Goal: Information Seeking & Learning: Learn about a topic

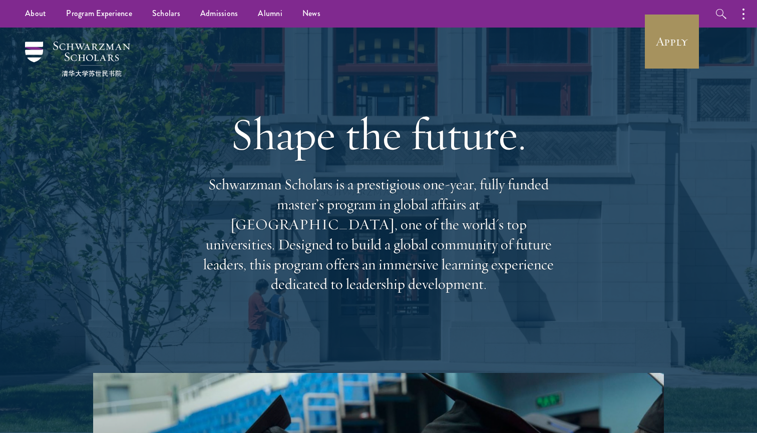
click at [659, 43] on link "Apply" at bounding box center [672, 42] width 56 height 56
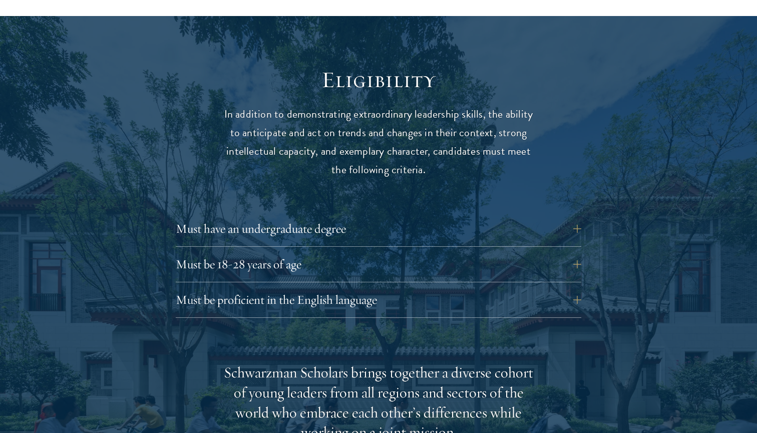
scroll to position [1272, 0]
click at [578, 216] on button "Must have an undergraduate degree" at bounding box center [386, 228] width 406 height 24
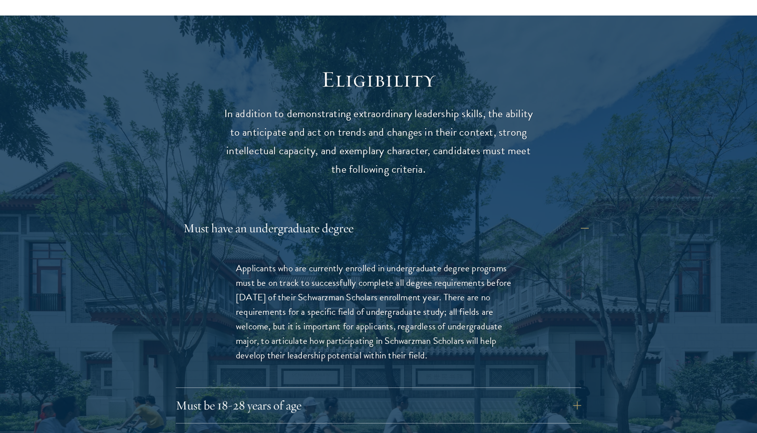
click at [578, 216] on button "Must have an undergraduate degree" at bounding box center [386, 228] width 406 height 24
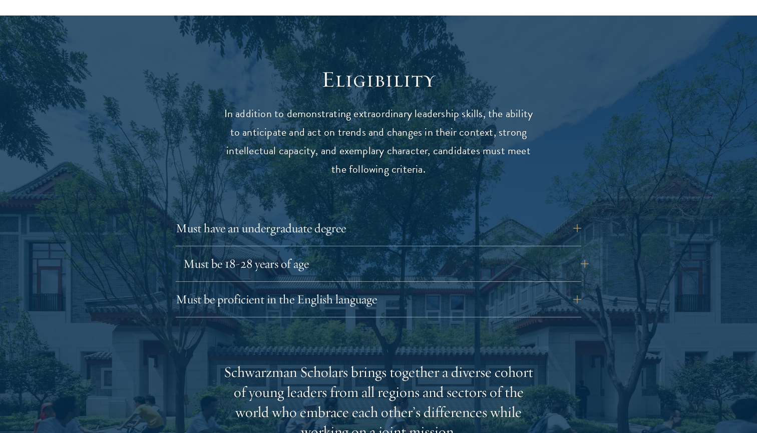
click at [573, 252] on button "Must be 18-28 years of age" at bounding box center [386, 264] width 406 height 24
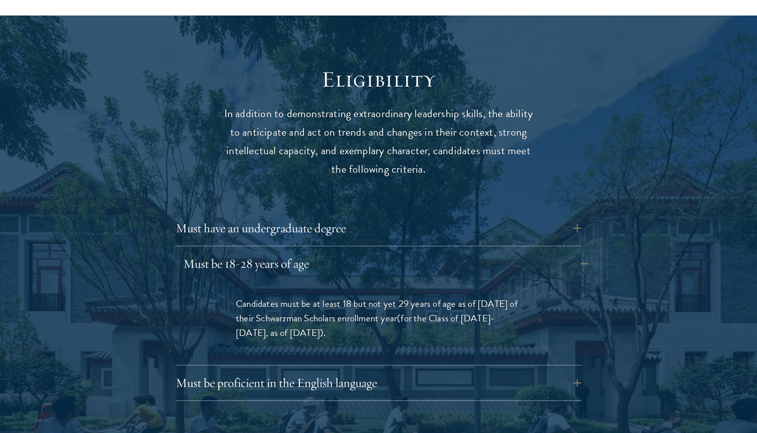
click at [573, 252] on button "Must be 18-28 years of age" at bounding box center [386, 264] width 406 height 24
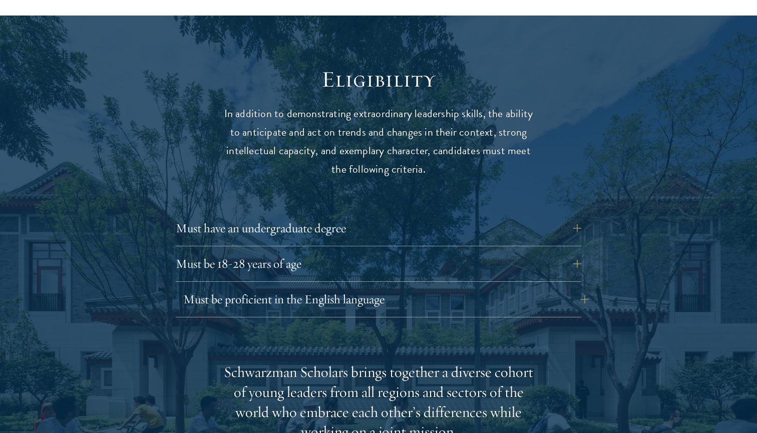
click at [580, 287] on button "Must be proficient in the English language" at bounding box center [386, 299] width 406 height 24
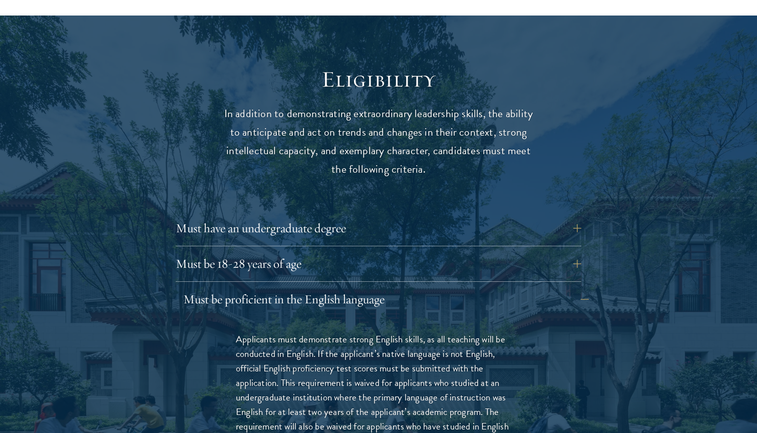
click at [580, 287] on button "Must be proficient in the English language" at bounding box center [386, 299] width 406 height 24
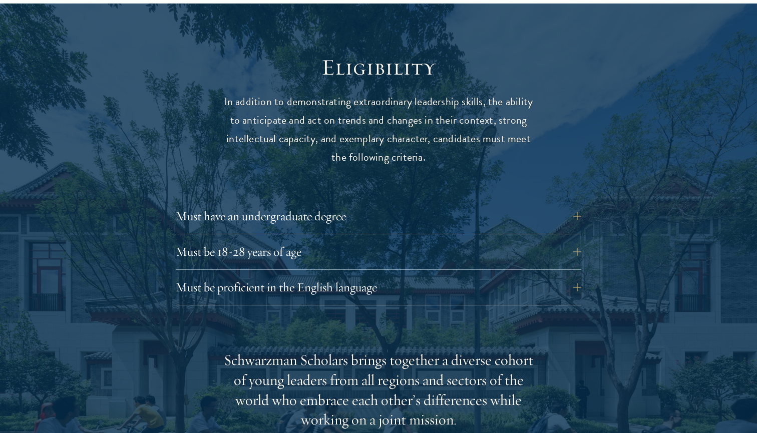
scroll to position [1285, 0]
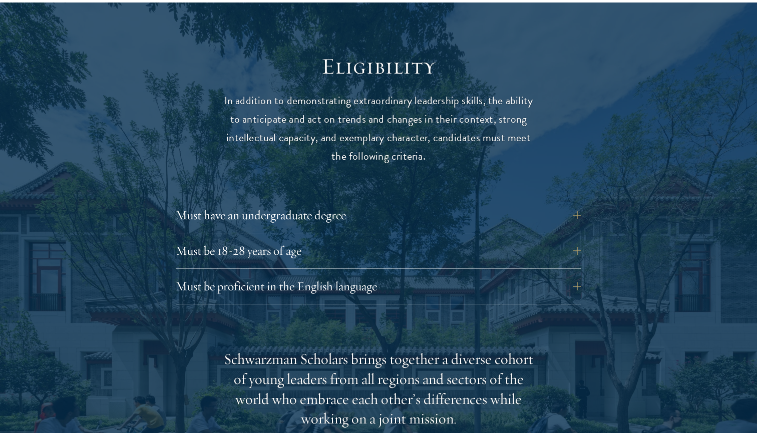
click at [580, 274] on div "Must be proficient in the English language Applicants must demonstrate strong E…" at bounding box center [379, 289] width 406 height 30
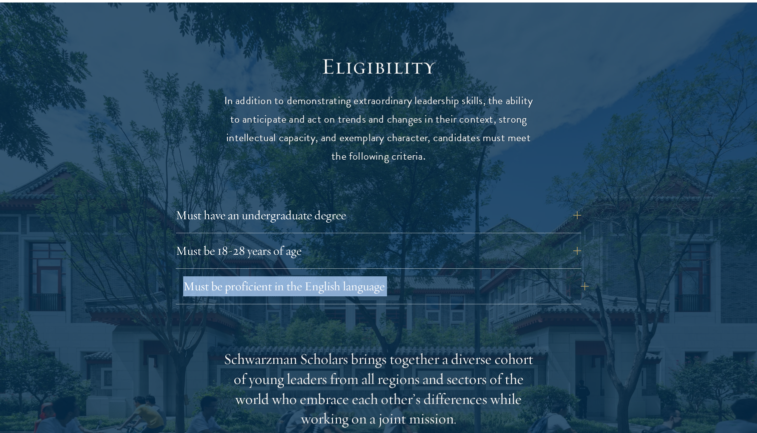
click at [578, 274] on button "Must be proficient in the English language" at bounding box center [386, 286] width 406 height 24
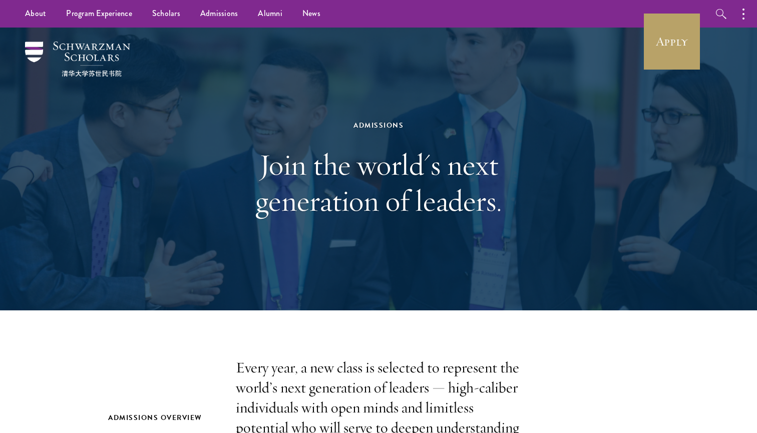
scroll to position [0, 0]
